Goal: Consume media (video, audio)

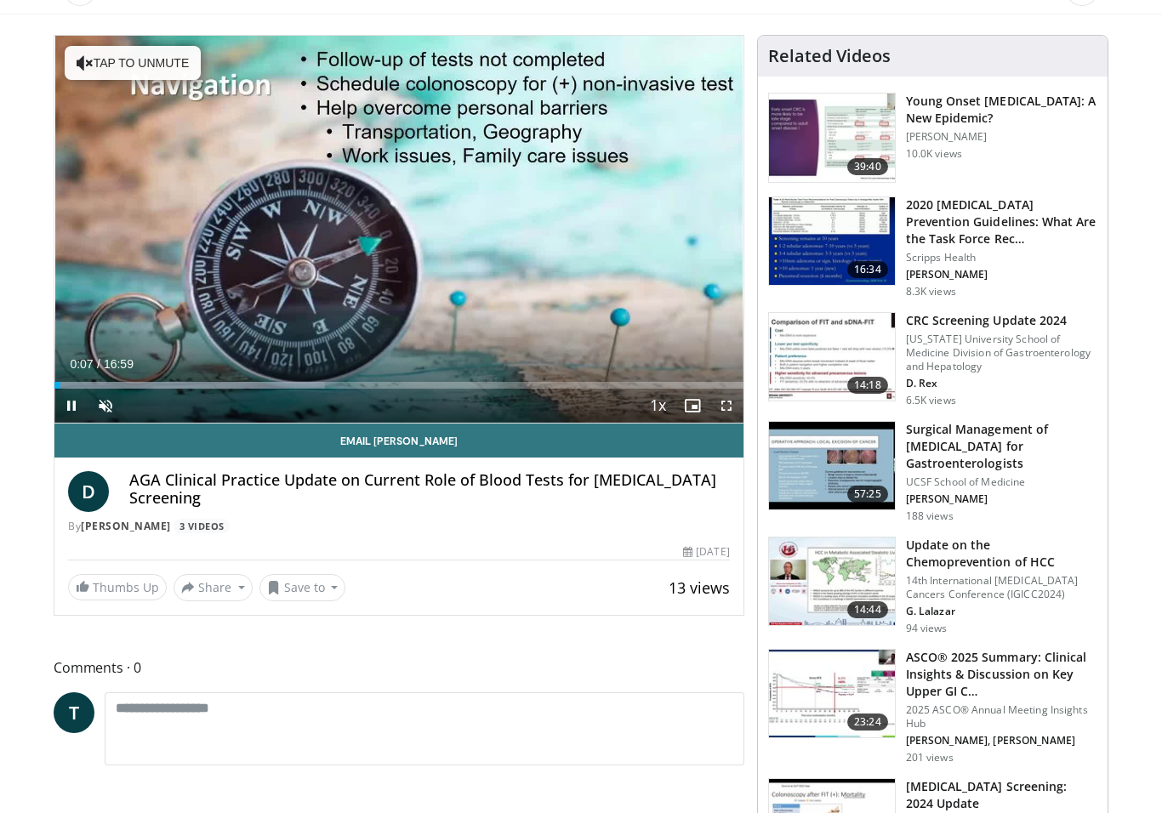
scroll to position [137, 0]
click at [383, 228] on icon "Video Player" at bounding box center [399, 229] width 48 height 48
click at [393, 228] on icon "Video Player" at bounding box center [399, 229] width 48 height 48
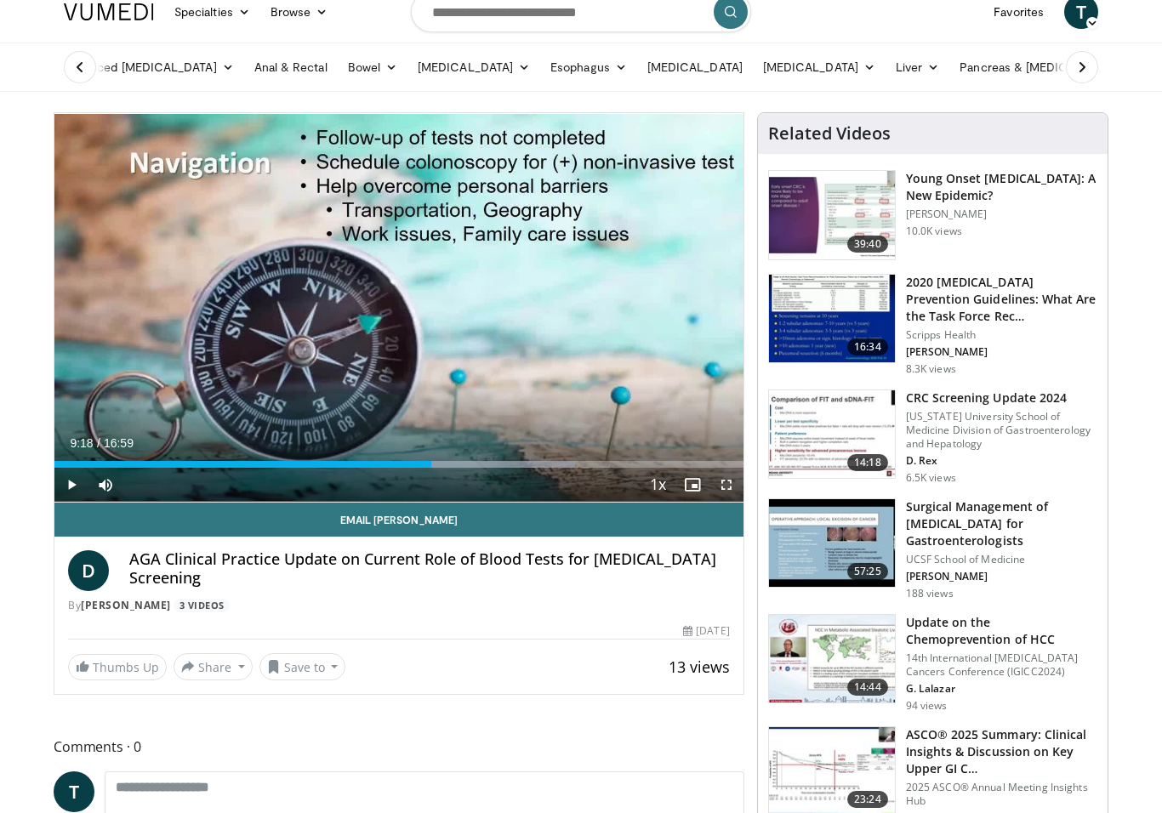
scroll to position [0, 0]
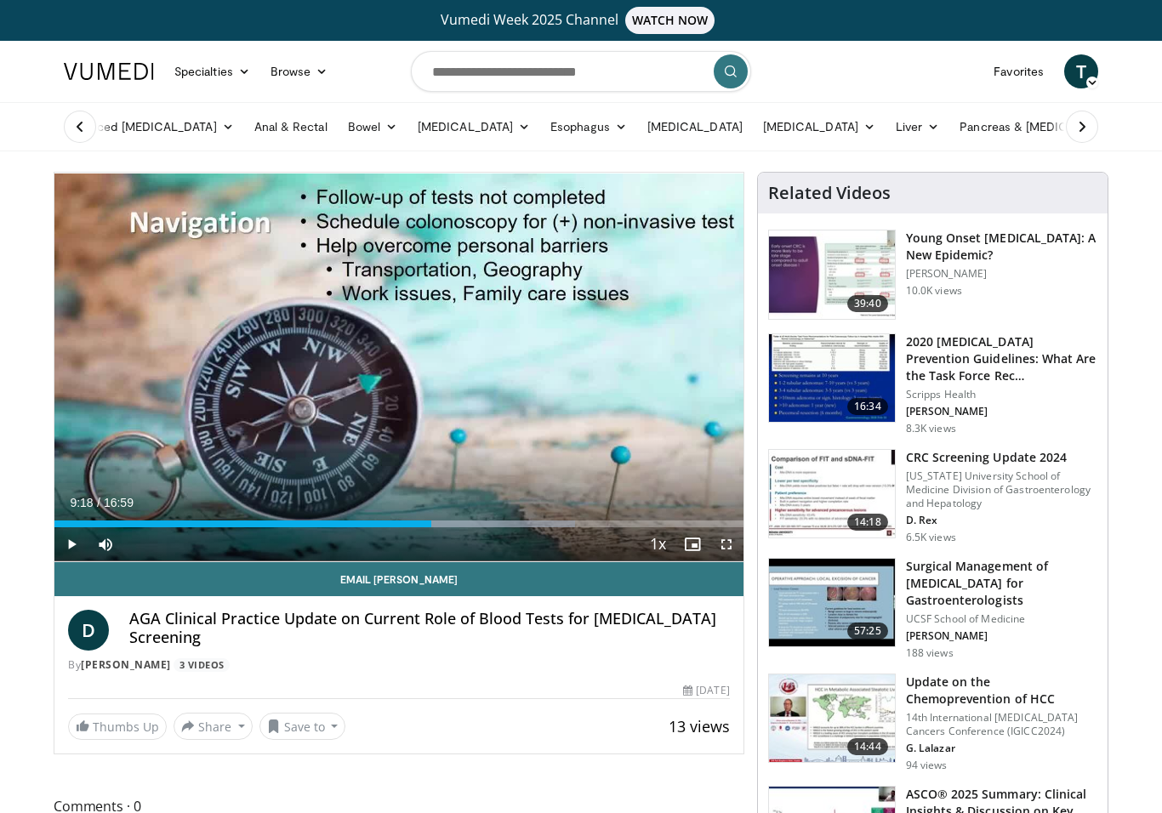
click at [337, 397] on div "10 seconds Tap to unmute" at bounding box center [398, 367] width 689 height 389
click at [345, 366] on div "10 seconds Tap to unmute" at bounding box center [398, 367] width 689 height 389
click at [293, 337] on div "10 seconds Tap to unmute" at bounding box center [398, 367] width 689 height 389
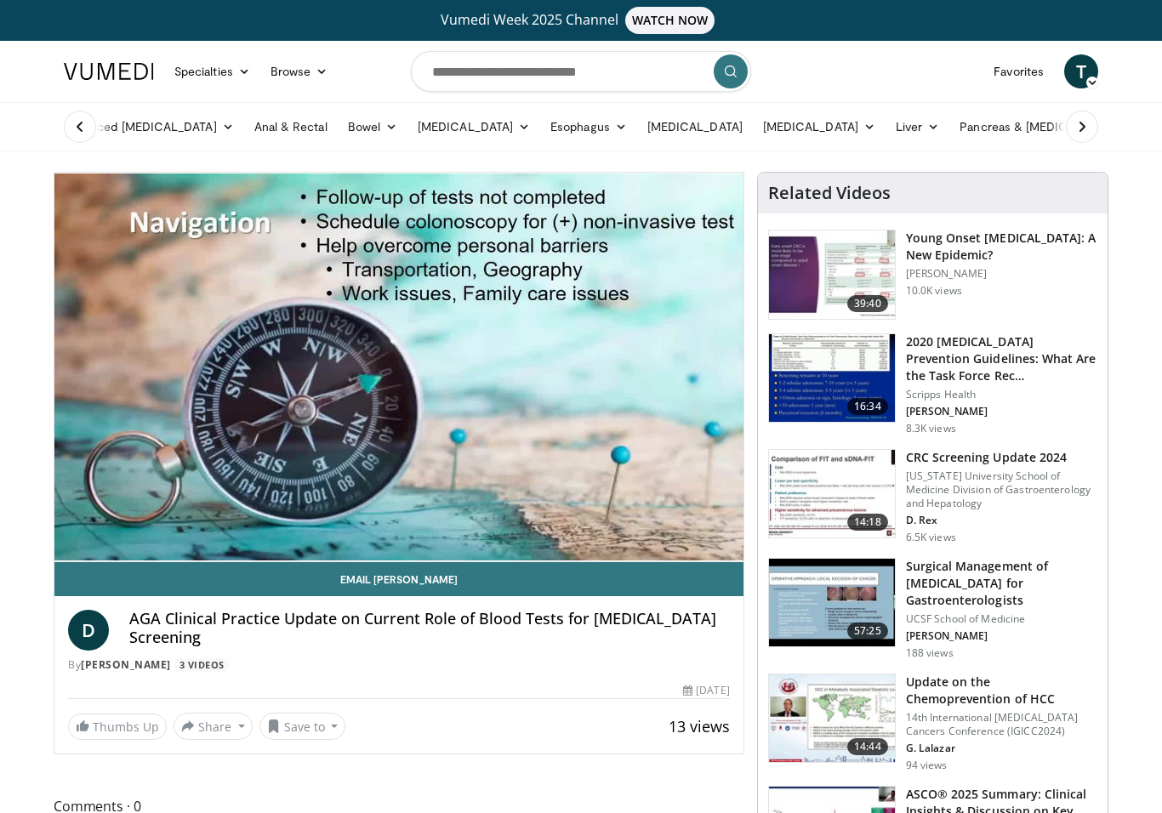
click at [350, 143] on link "Bowel" at bounding box center [373, 127] width 70 height 34
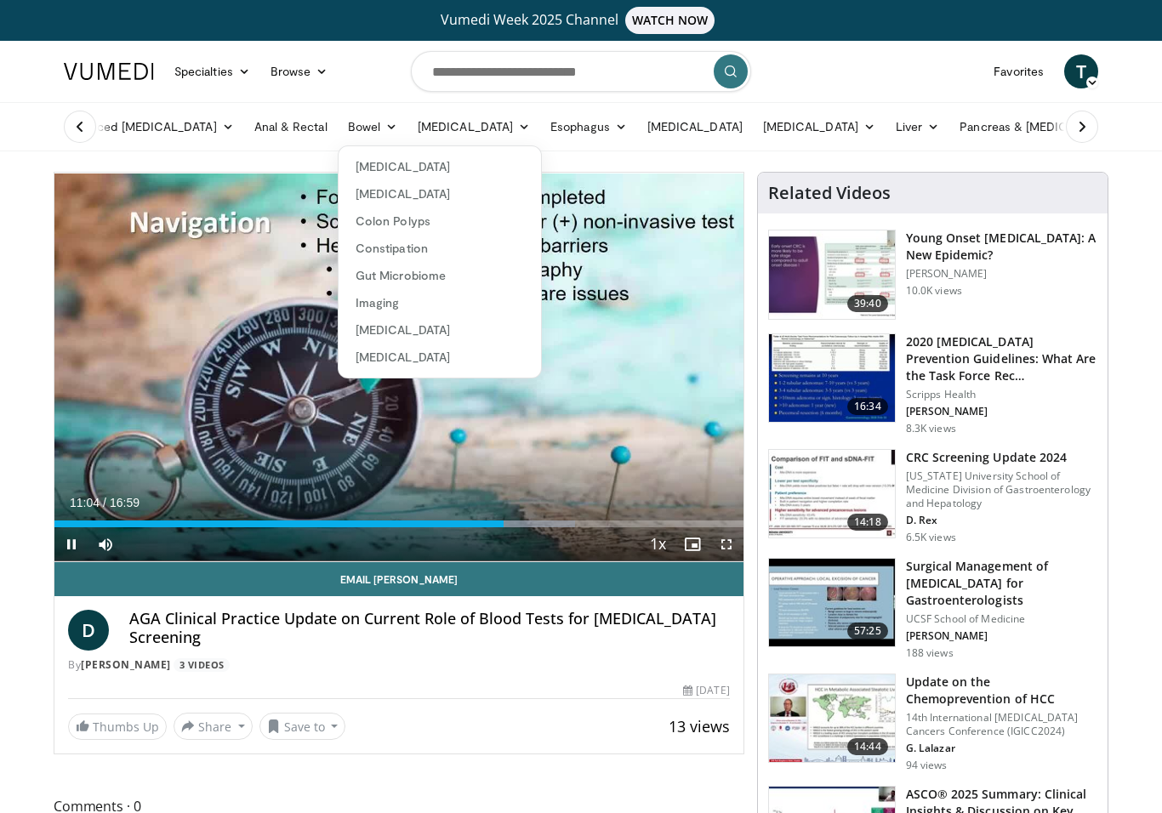
click at [450, 265] on link "Gut Microbiome" at bounding box center [439, 275] width 202 height 27
